Goal: Transaction & Acquisition: Purchase product/service

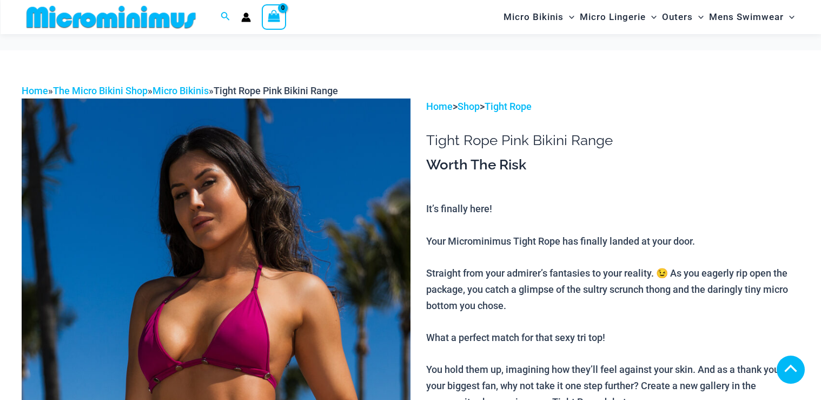
click at [284, 143] on img at bounding box center [216, 389] width 389 height 583
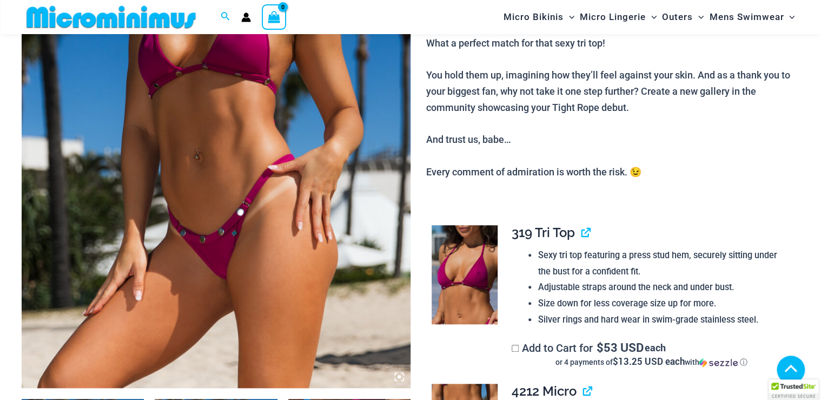
click at [284, 143] on img at bounding box center [216, 95] width 389 height 583
click at [244, 163] on img at bounding box center [216, 95] width 389 height 583
click at [247, 164] on div at bounding box center [410, 200] width 821 height 400
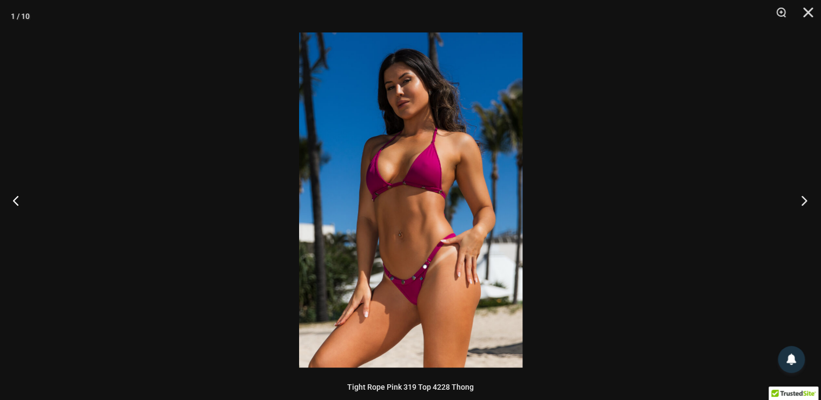
click at [804, 195] on button "Next" at bounding box center [800, 200] width 41 height 54
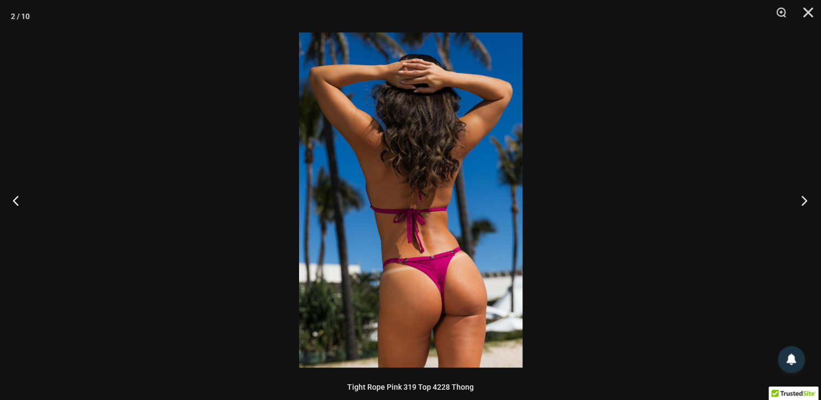
click at [800, 200] on button "Next" at bounding box center [800, 200] width 41 height 54
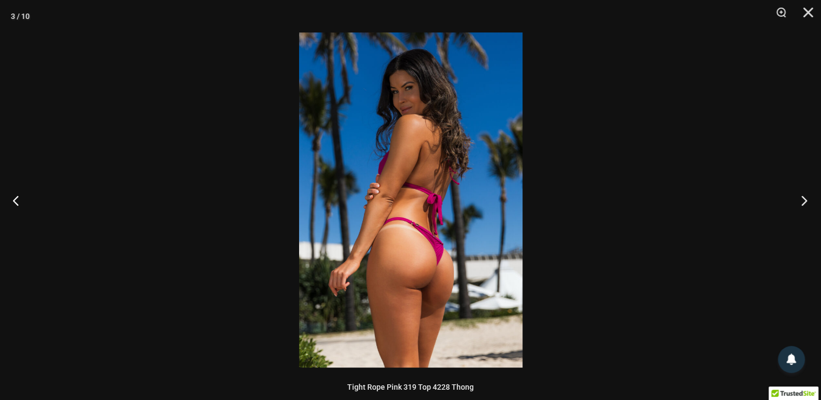
click at [800, 200] on button "Next" at bounding box center [800, 200] width 41 height 54
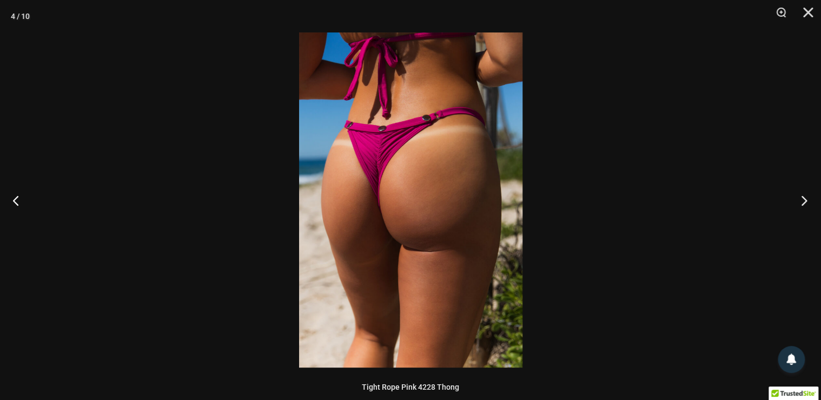
click at [800, 200] on button "Next" at bounding box center [800, 200] width 41 height 54
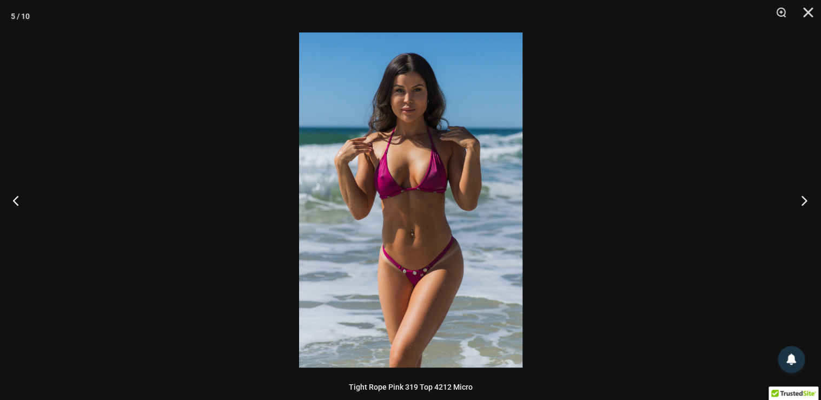
click at [800, 200] on button "Next" at bounding box center [800, 200] width 41 height 54
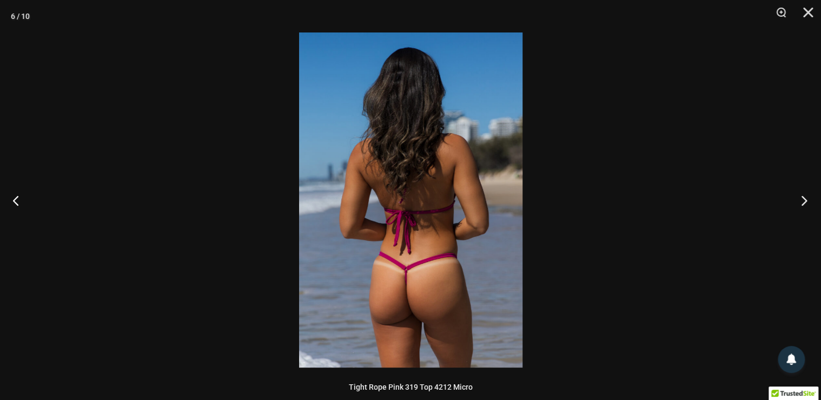
click at [800, 200] on button "Next" at bounding box center [800, 200] width 41 height 54
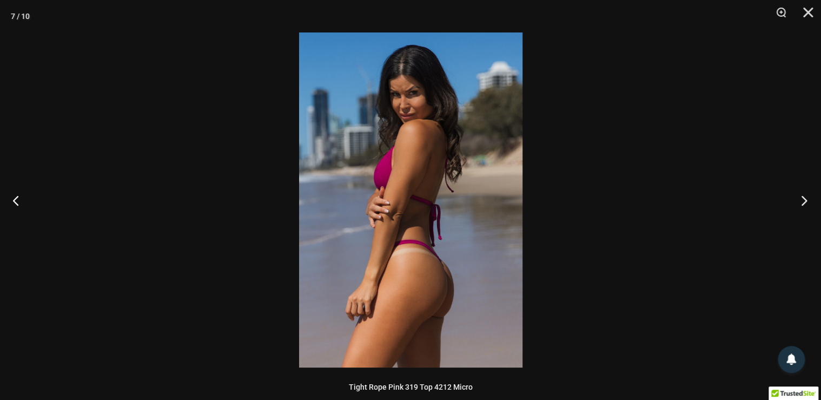
click at [800, 200] on button "Next" at bounding box center [800, 200] width 41 height 54
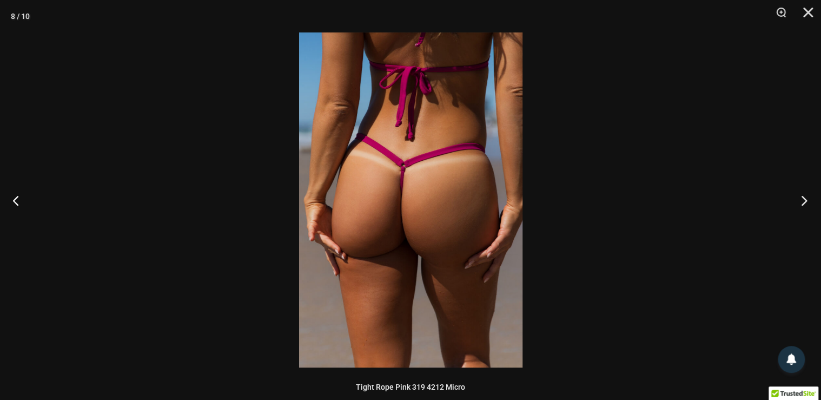
click at [800, 200] on button "Next" at bounding box center [800, 200] width 41 height 54
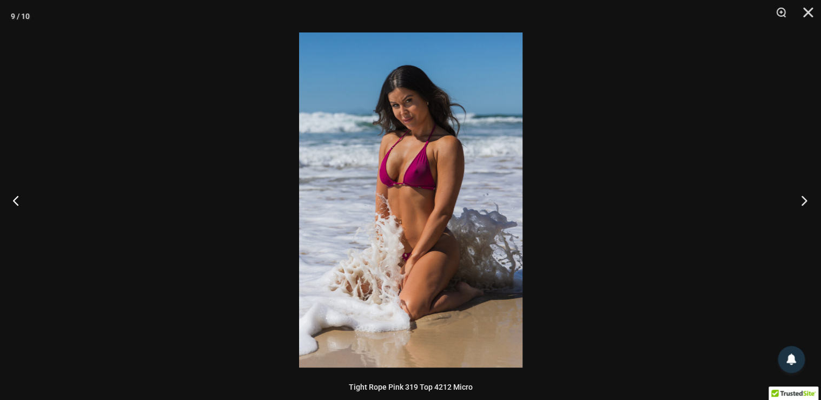
click at [800, 200] on button "Next" at bounding box center [800, 200] width 41 height 54
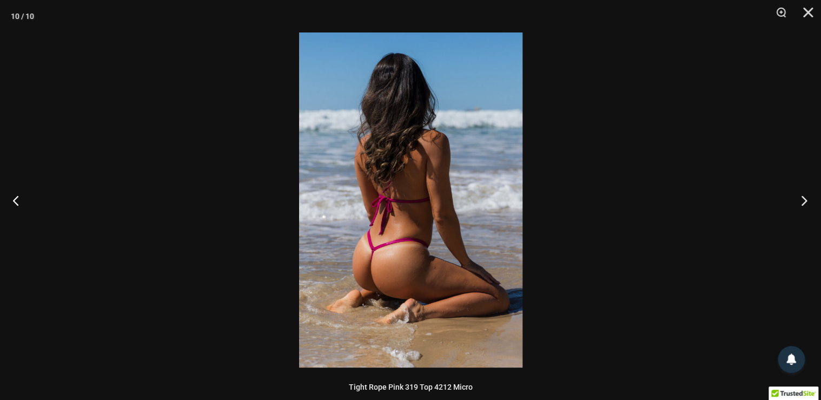
click at [800, 200] on button "Next" at bounding box center [800, 200] width 41 height 54
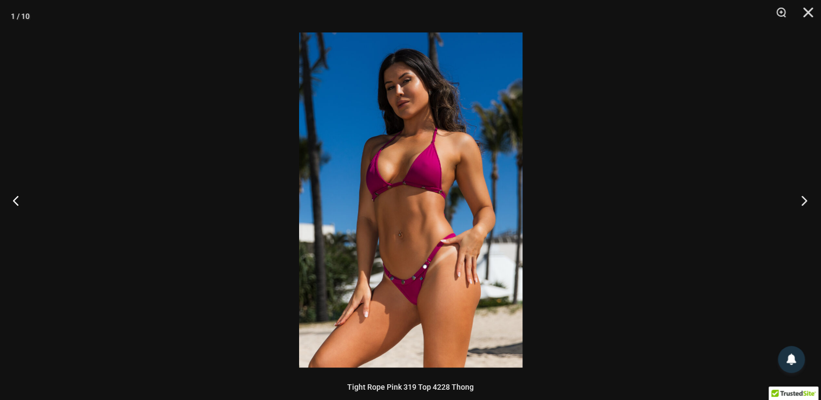
click at [800, 200] on button "Next" at bounding box center [800, 200] width 41 height 54
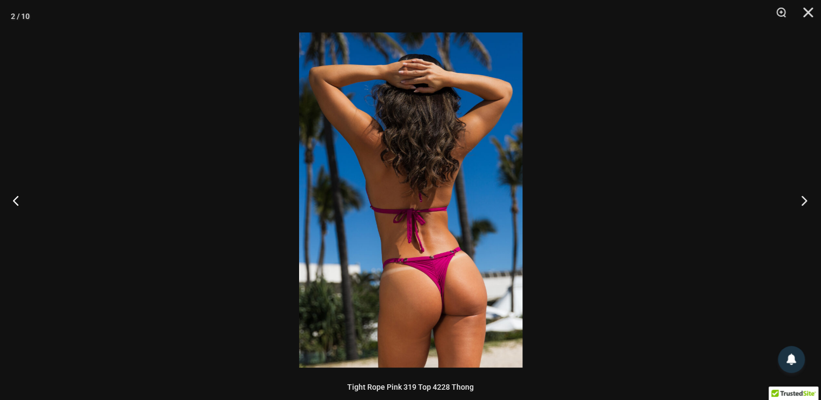
click at [800, 200] on button "Next" at bounding box center [800, 200] width 41 height 54
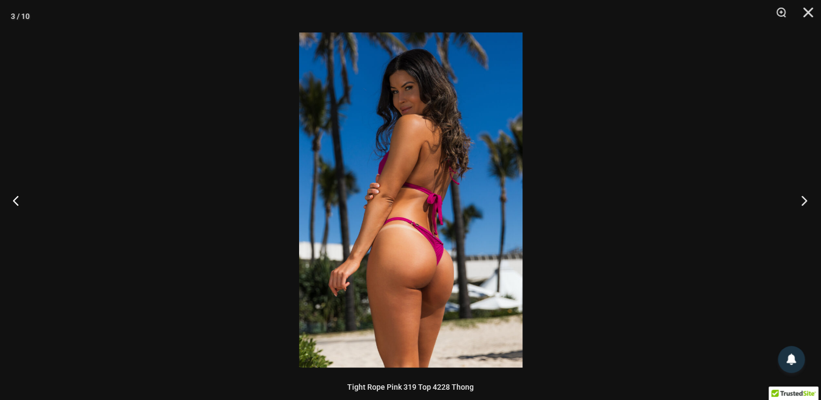
click at [800, 200] on button "Next" at bounding box center [800, 200] width 41 height 54
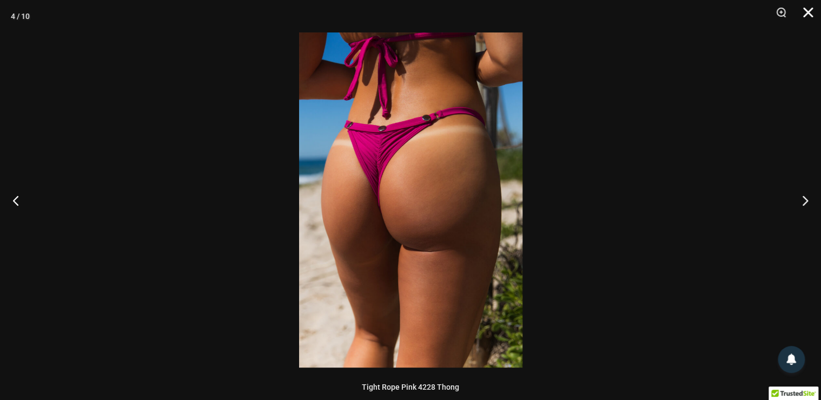
click at [809, 17] on button "Close" at bounding box center [804, 16] width 27 height 32
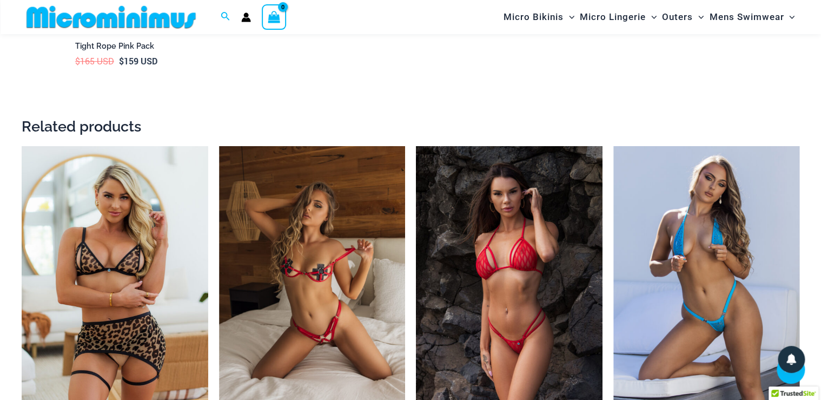
scroll to position [2024, 0]
